Goal: Task Accomplishment & Management: Manage account settings

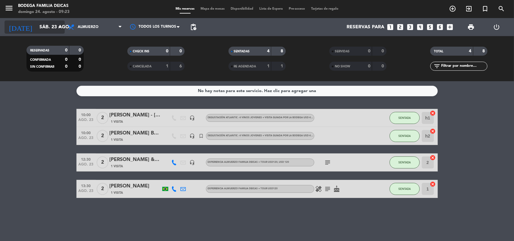
click at [39, 26] on input "sáb. 23 ago." at bounding box center [68, 27] width 64 height 12
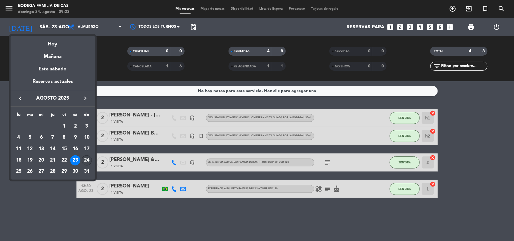
click at [89, 157] on div "24" at bounding box center [87, 160] width 10 height 10
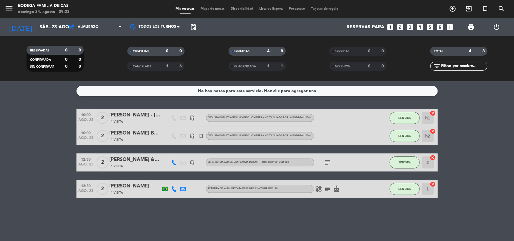
type input "dom. 24 ago."
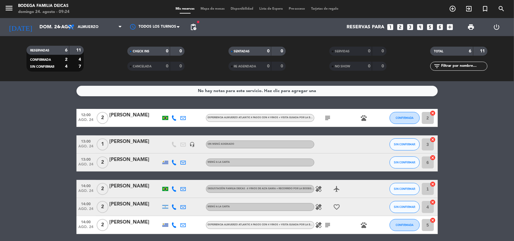
click at [143, 224] on div "[PERSON_NAME]" at bounding box center [135, 223] width 51 height 8
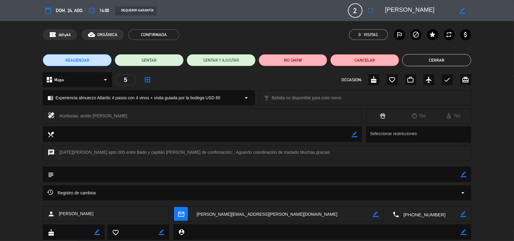
drag, startPoint x: 428, startPoint y: 62, endPoint x: 404, endPoint y: 67, distance: 25.1
click at [428, 62] on button "Cerrar" at bounding box center [436, 60] width 69 height 12
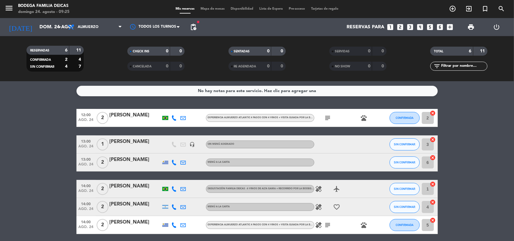
click at [127, 113] on div "[PERSON_NAME]" at bounding box center [135, 115] width 51 height 8
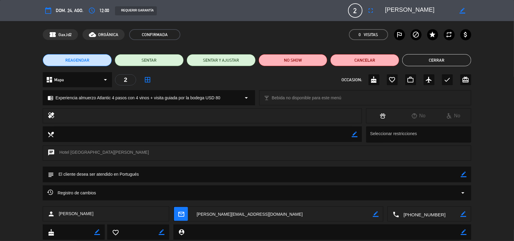
click at [454, 59] on button "Cerrar" at bounding box center [436, 60] width 69 height 12
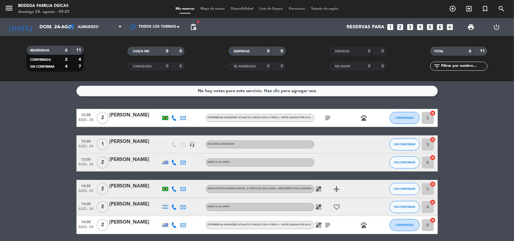
click at [364, 119] on icon "pets" at bounding box center [363, 117] width 7 height 7
click at [126, 188] on div "[PERSON_NAME]" at bounding box center [135, 186] width 51 height 8
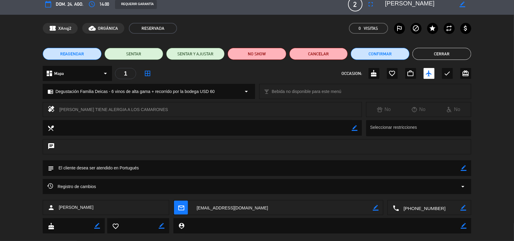
scroll to position [17, 0]
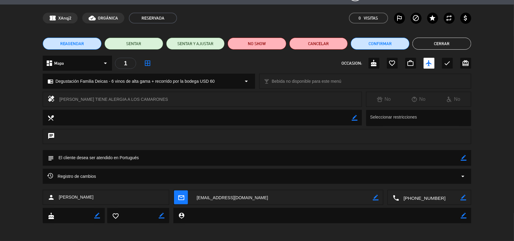
click at [441, 44] on button "Cerrar" at bounding box center [441, 44] width 59 height 12
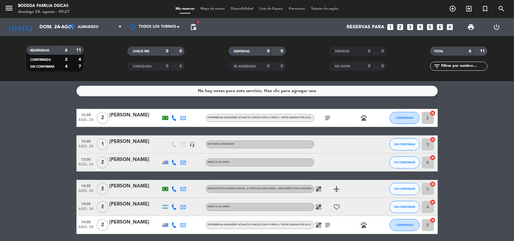
click at [137, 221] on div "[PERSON_NAME]" at bounding box center [135, 223] width 51 height 8
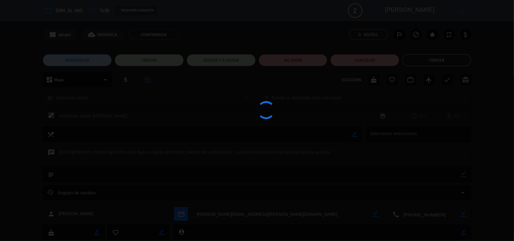
click at [137, 221] on div at bounding box center [257, 120] width 514 height 241
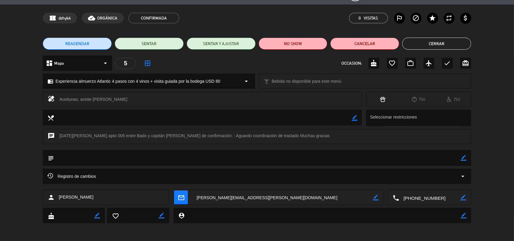
click at [178, 159] on textarea at bounding box center [257, 157] width 407 height 15
click at [463, 157] on icon "border_color" at bounding box center [464, 158] width 6 height 6
click at [464, 160] on icon at bounding box center [464, 158] width 6 height 6
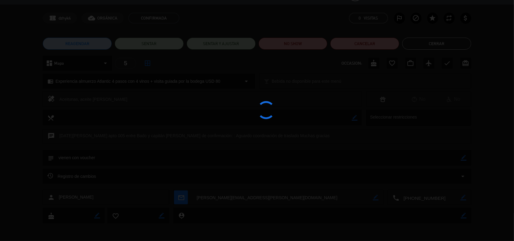
type textarea "vienen con voucher"
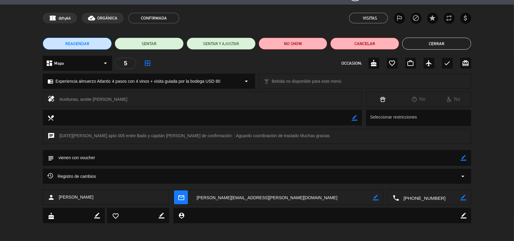
drag, startPoint x: 462, startPoint y: 42, endPoint x: 318, endPoint y: 34, distance: 144.2
click at [461, 43] on button "Cerrar" at bounding box center [436, 44] width 69 height 12
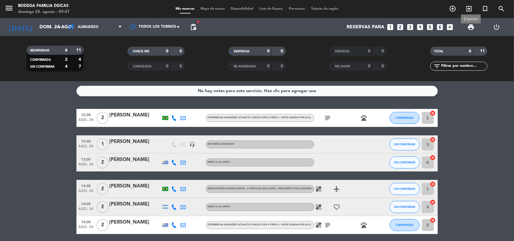
click at [471, 28] on span "print" at bounding box center [470, 26] width 7 height 7
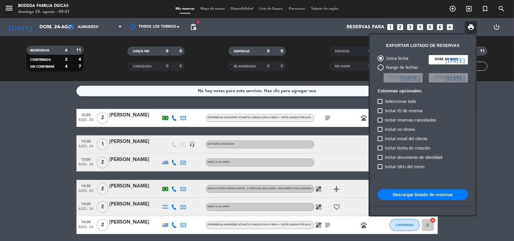
click at [450, 193] on button "Descargar listado de reservas" at bounding box center [423, 194] width 90 height 11
click at [380, 103] on div at bounding box center [380, 101] width 5 height 5
click at [380, 104] on input "Seleccionar todo" at bounding box center [380, 104] width 0 height 0
checkbox input "true"
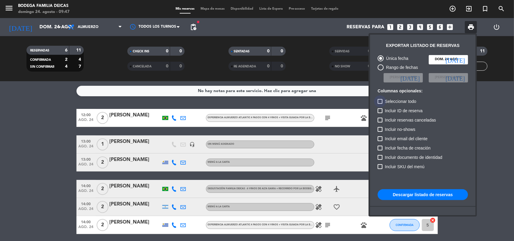
checkbox input "true"
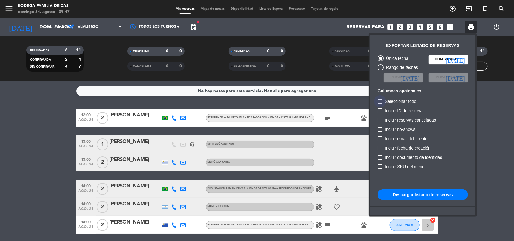
checkbox input "true"
click at [381, 100] on div at bounding box center [380, 101] width 5 height 5
click at [380, 104] on input "Seleccionar todo" at bounding box center [380, 104] width 0 height 0
checkbox input "false"
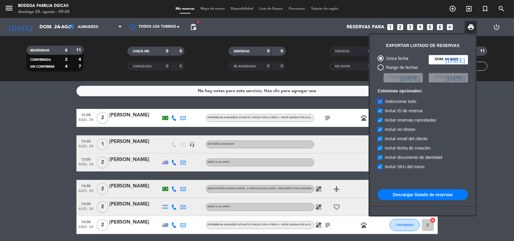
checkbox input "false"
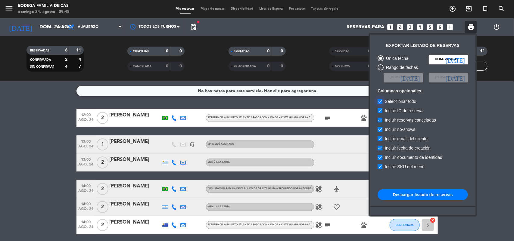
checkbox input "false"
click at [418, 195] on button "Descargar listado de reservas" at bounding box center [423, 194] width 90 height 11
